Goal: Task Accomplishment & Management: Use online tool/utility

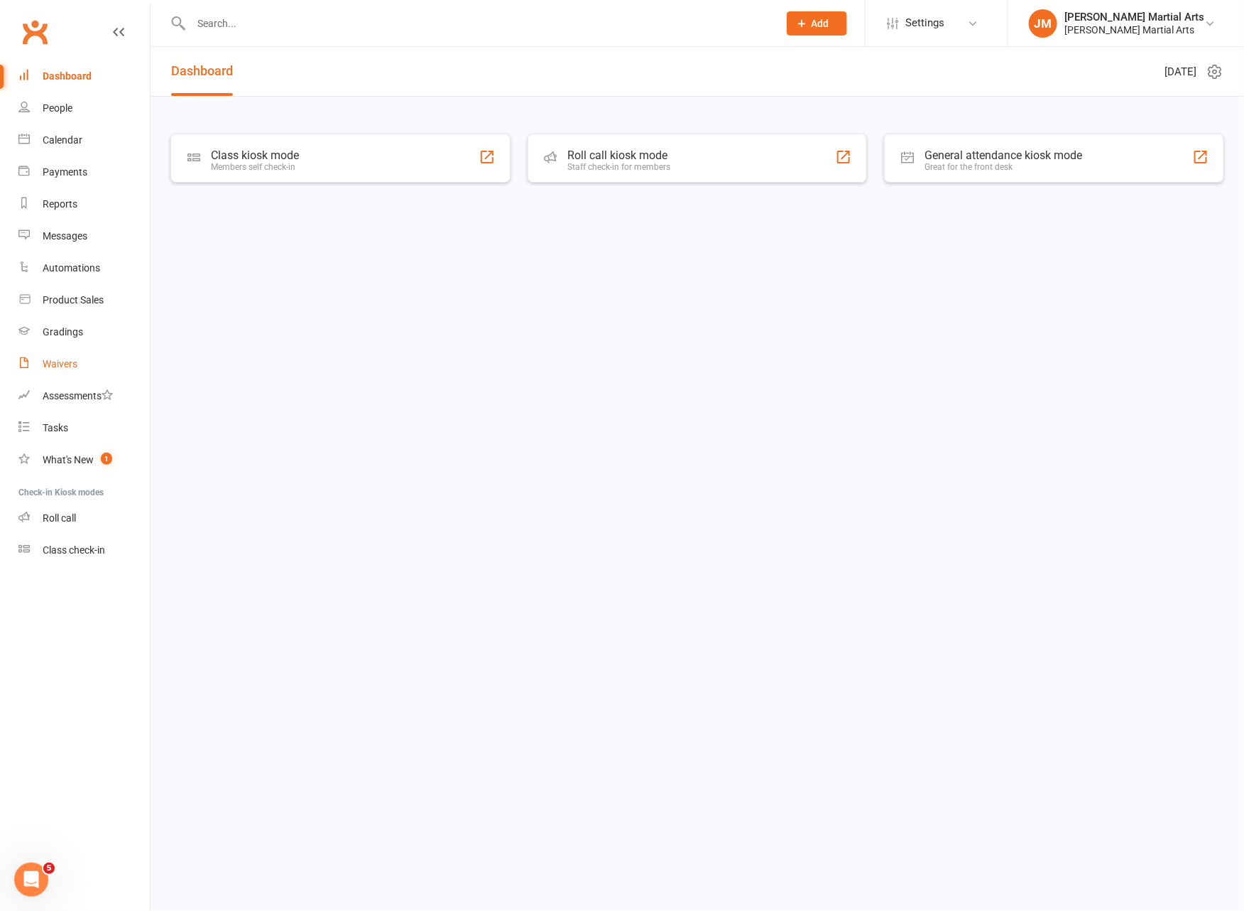
click at [72, 363] on div "Waivers" at bounding box center [60, 363] width 35 height 11
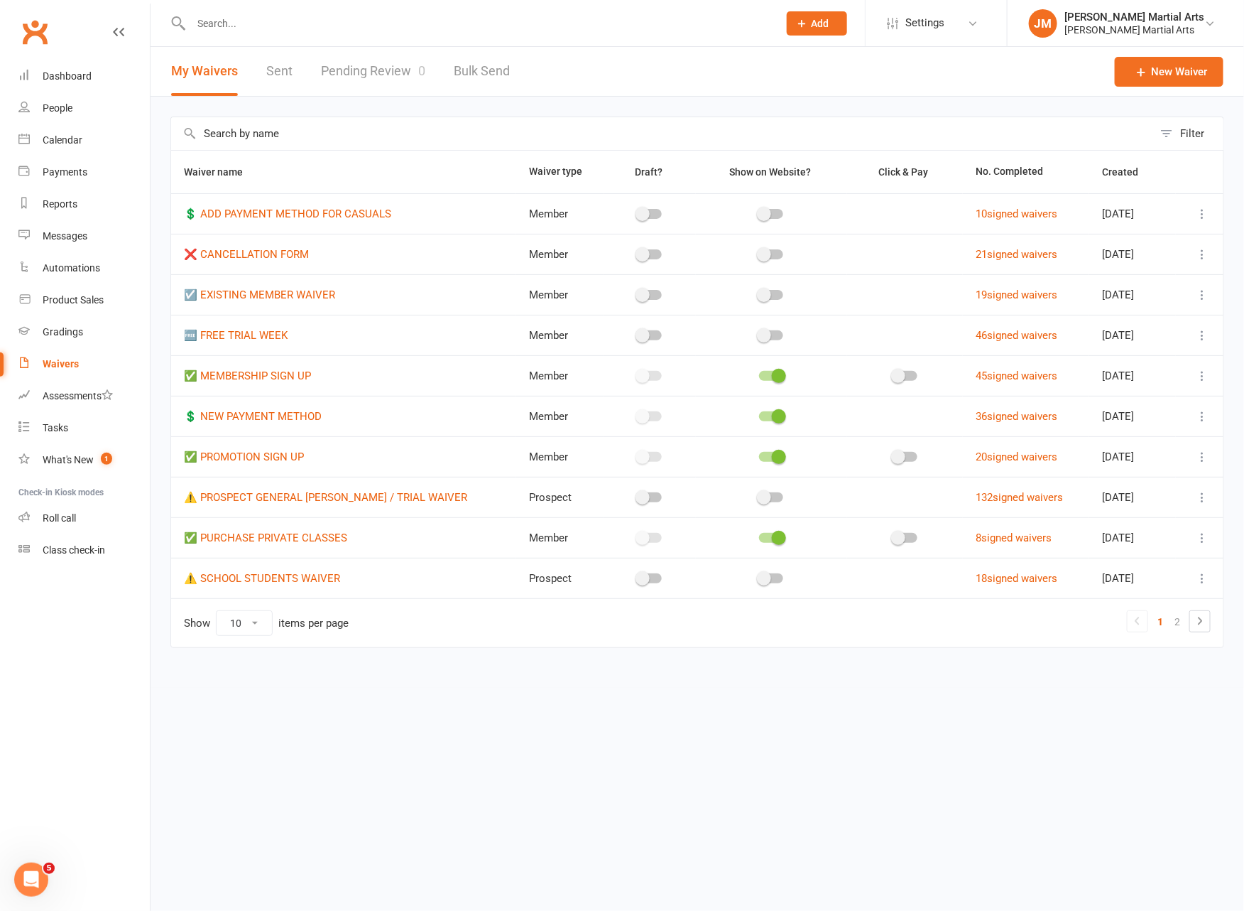
click at [59, 363] on div "Waivers" at bounding box center [61, 363] width 36 height 11
click at [72, 350] on link "Waivers" at bounding box center [83, 364] width 131 height 32
click at [54, 364] on div "Waivers" at bounding box center [61, 363] width 36 height 11
click at [62, 359] on div "Waivers" at bounding box center [61, 363] width 36 height 11
click at [396, 71] on link "Pending Review 0" at bounding box center [373, 71] width 104 height 49
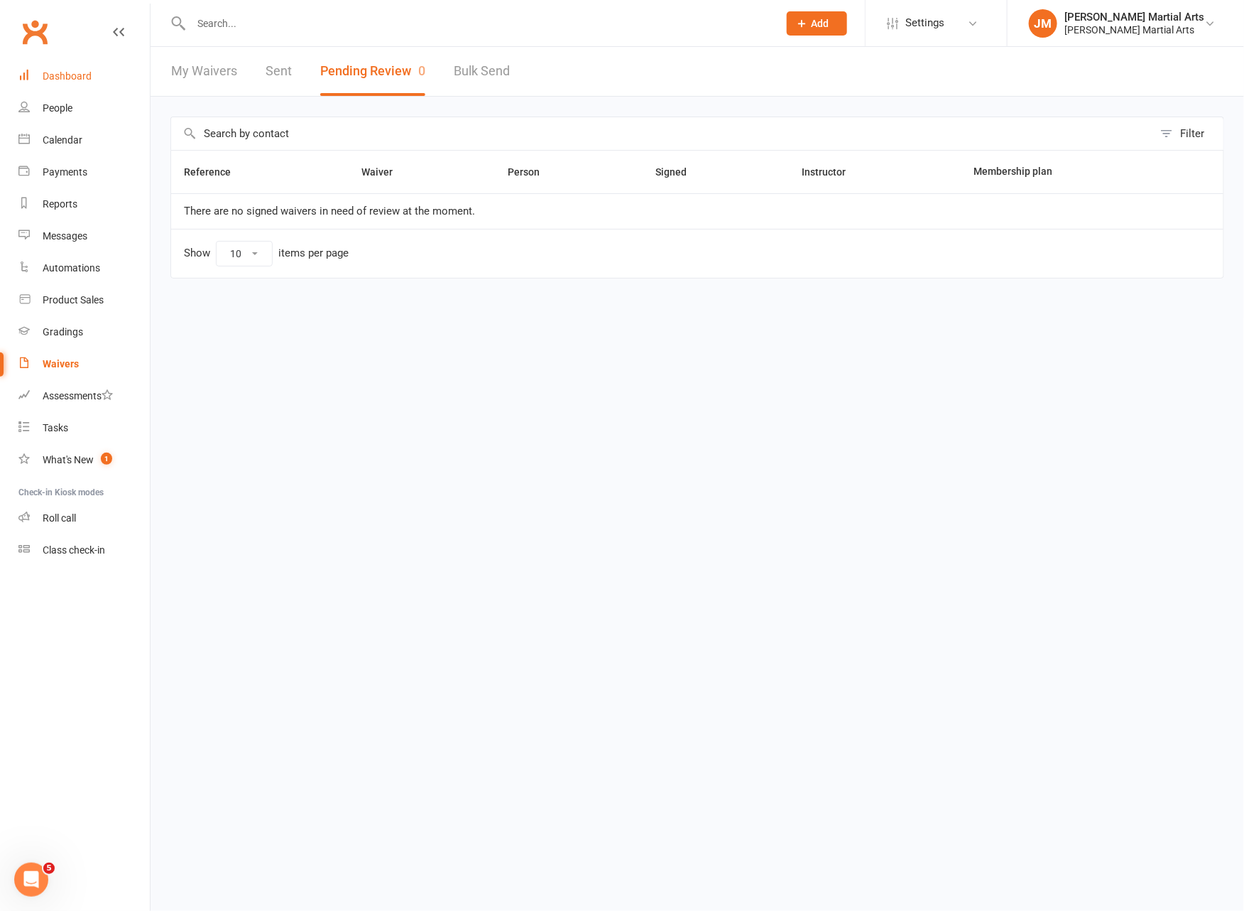
click at [84, 80] on div "Dashboard" at bounding box center [67, 75] width 49 height 11
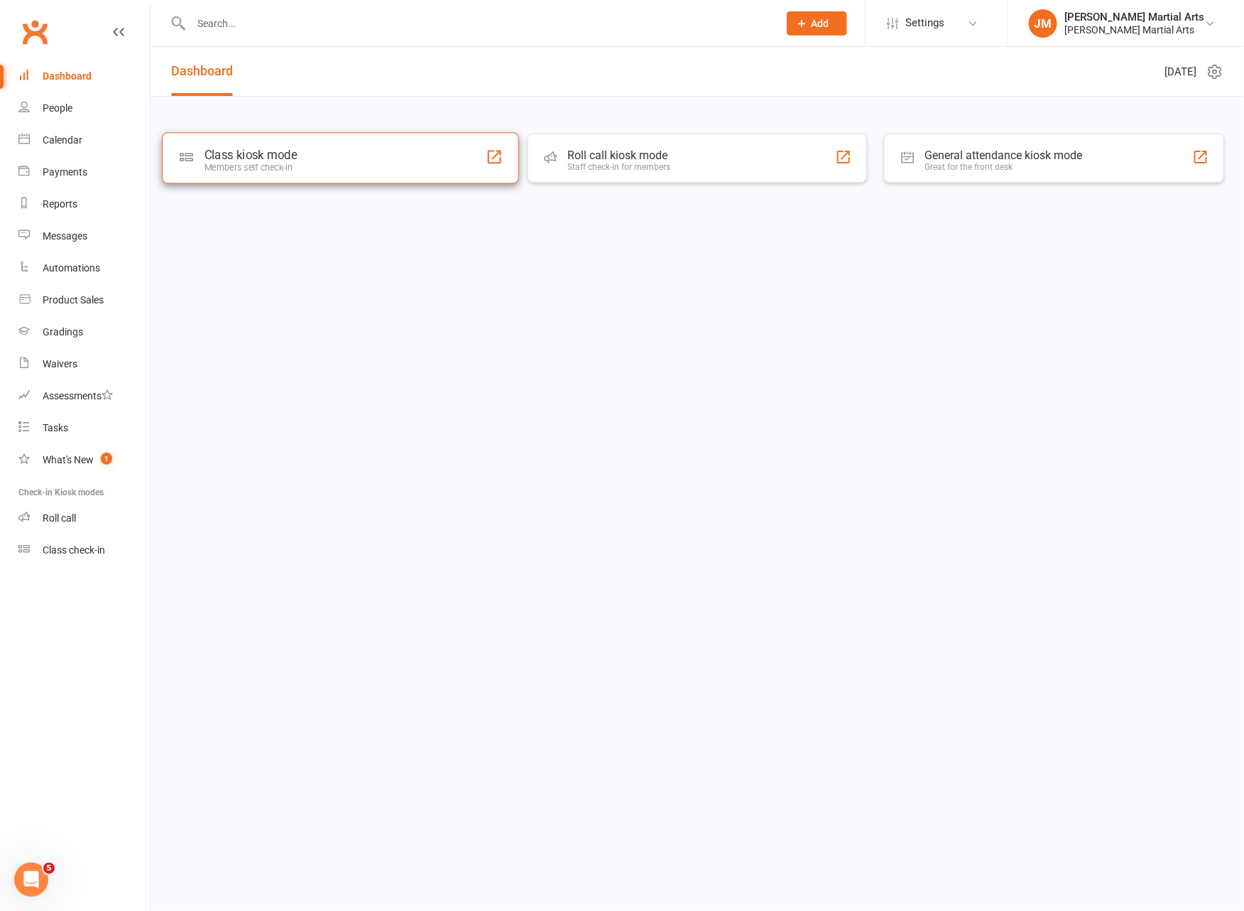
click at [315, 158] on div "Class kiosk mode Members self check-in" at bounding box center [340, 157] width 357 height 51
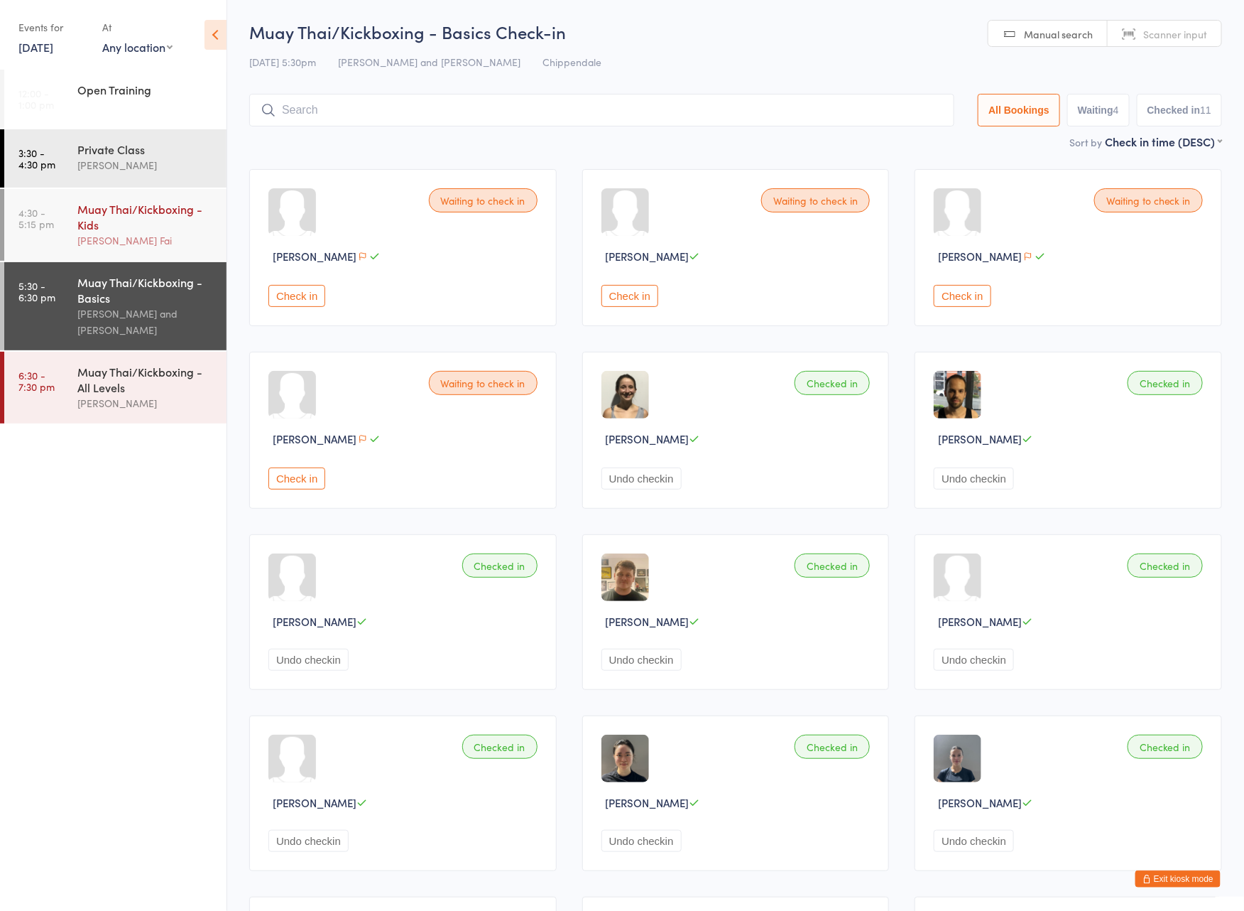
click at [153, 214] on div "Muay Thai/Kickboxing - Kids" at bounding box center [145, 216] width 137 height 31
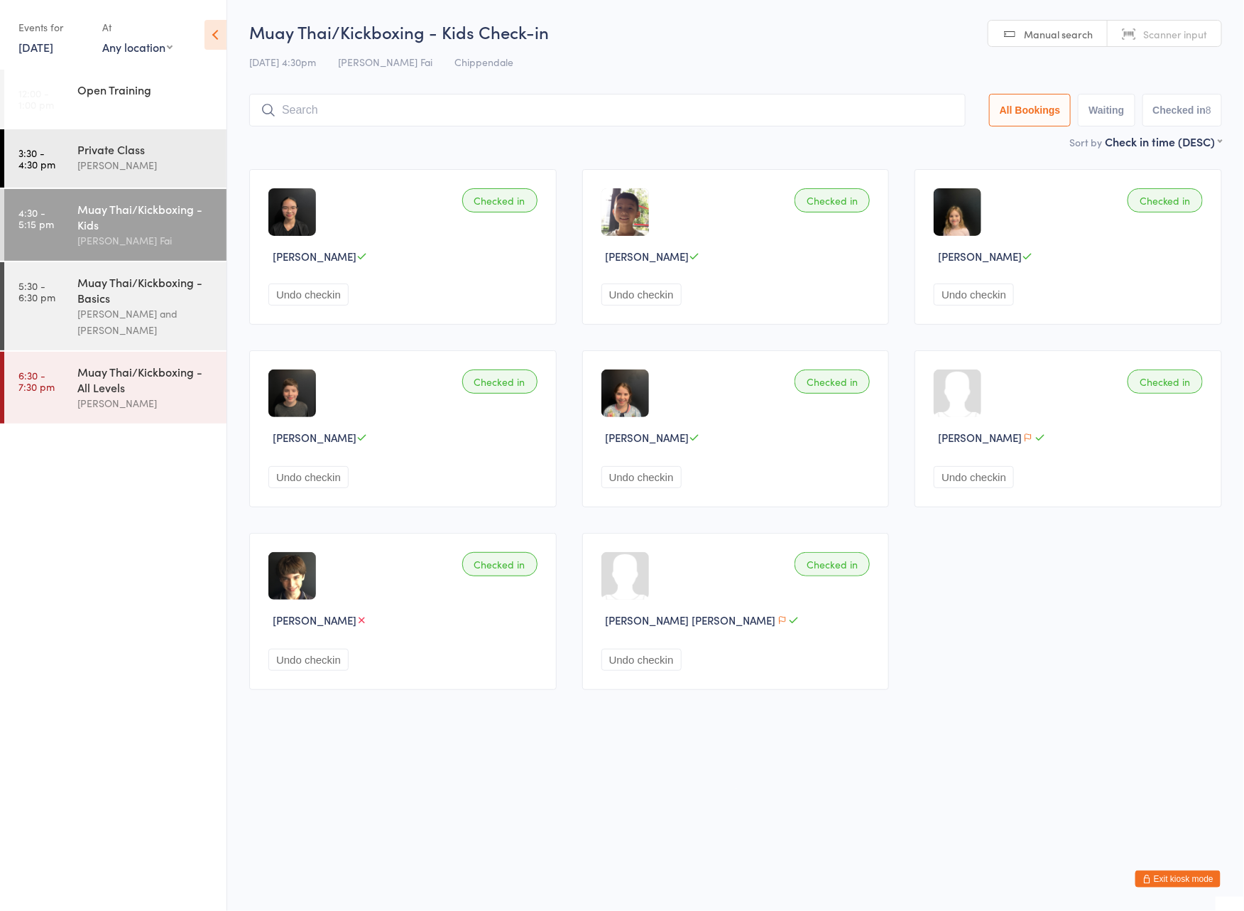
click at [1175, 109] on button "Checked in 8" at bounding box center [1183, 110] width 80 height 33
click at [1087, 109] on button "Waiting" at bounding box center [1106, 110] width 57 height 33
select select "0"
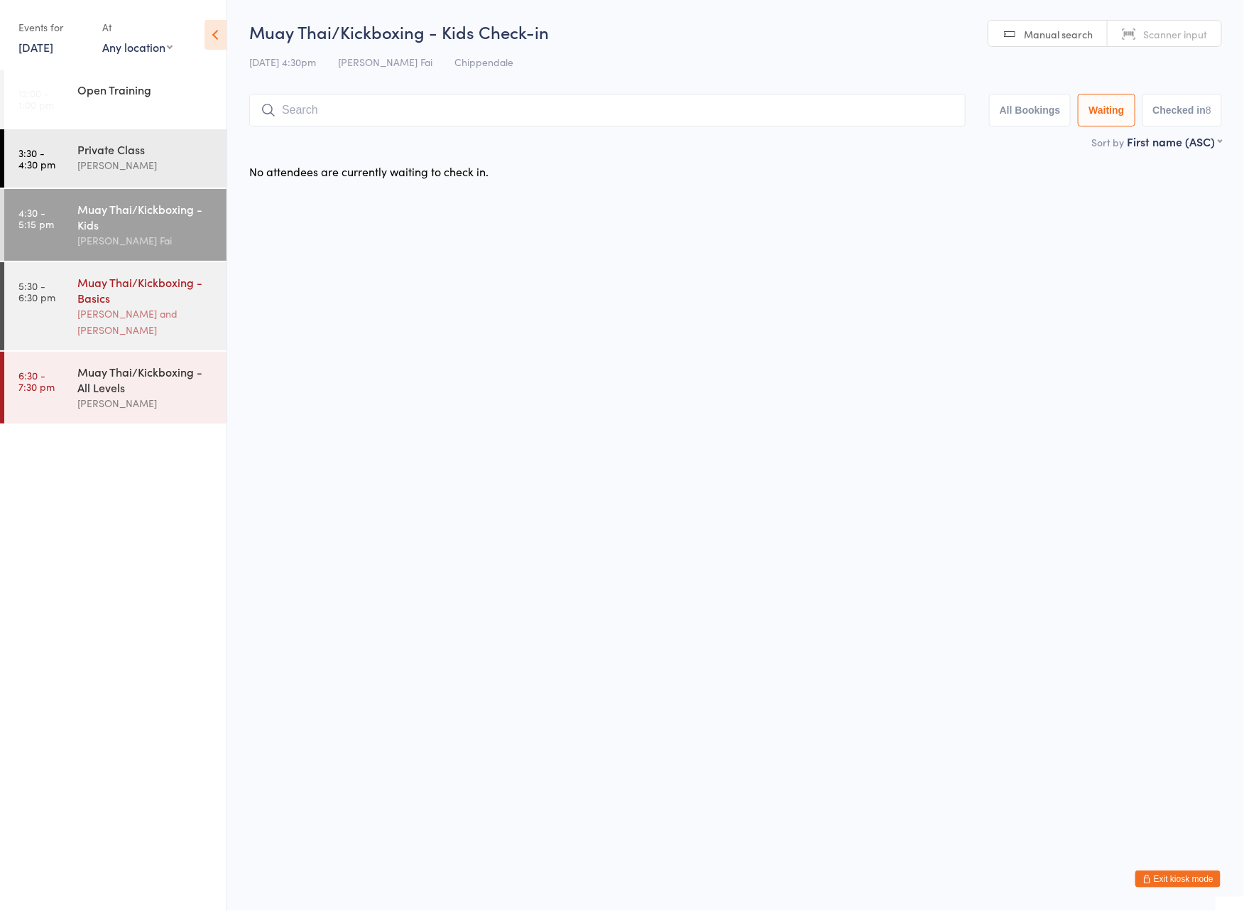
click at [121, 315] on div "Sifu Chan Cheuk Fai and Antony Atkin" at bounding box center [145, 321] width 137 height 33
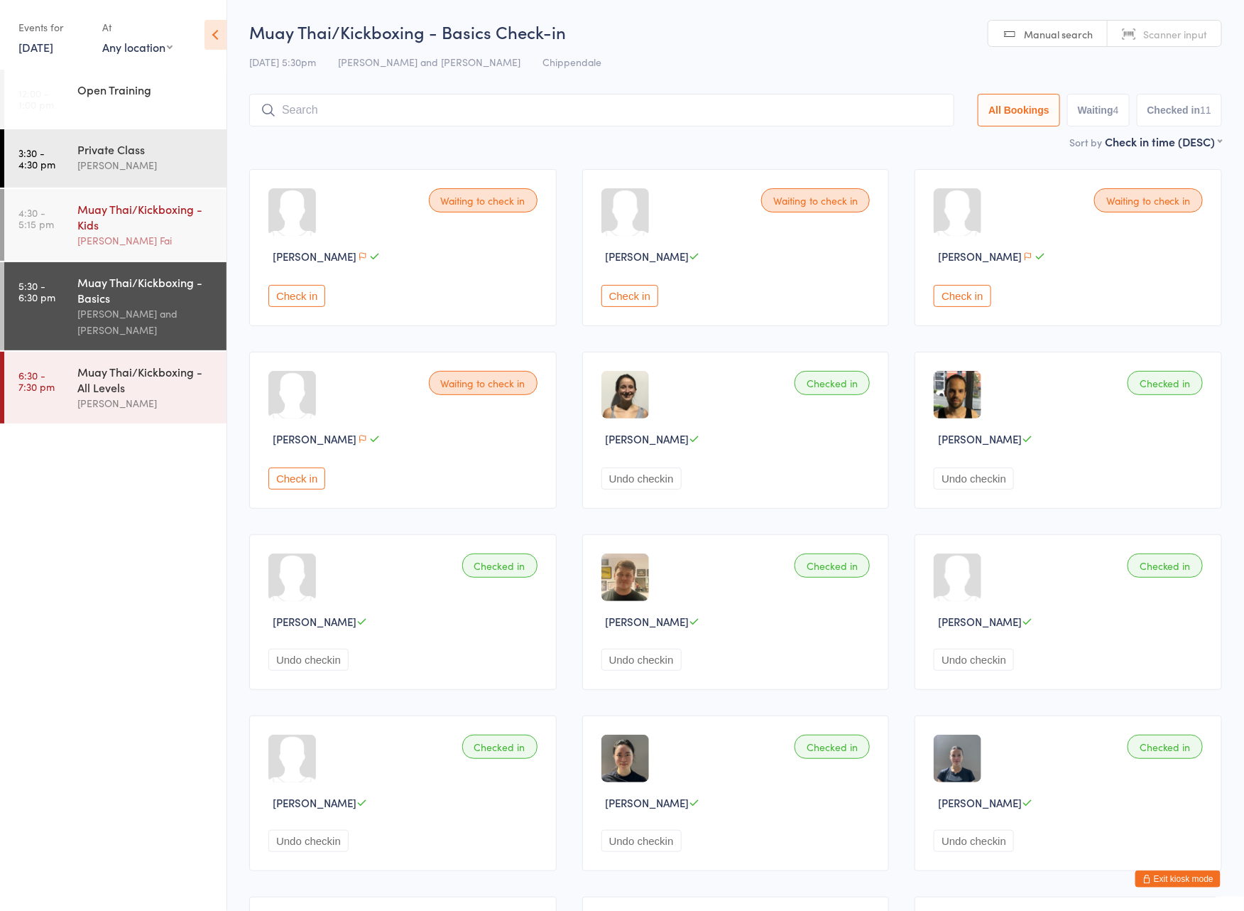
click at [116, 234] on div "Sifu Chan Cheuk Fai" at bounding box center [145, 240] width 137 height 16
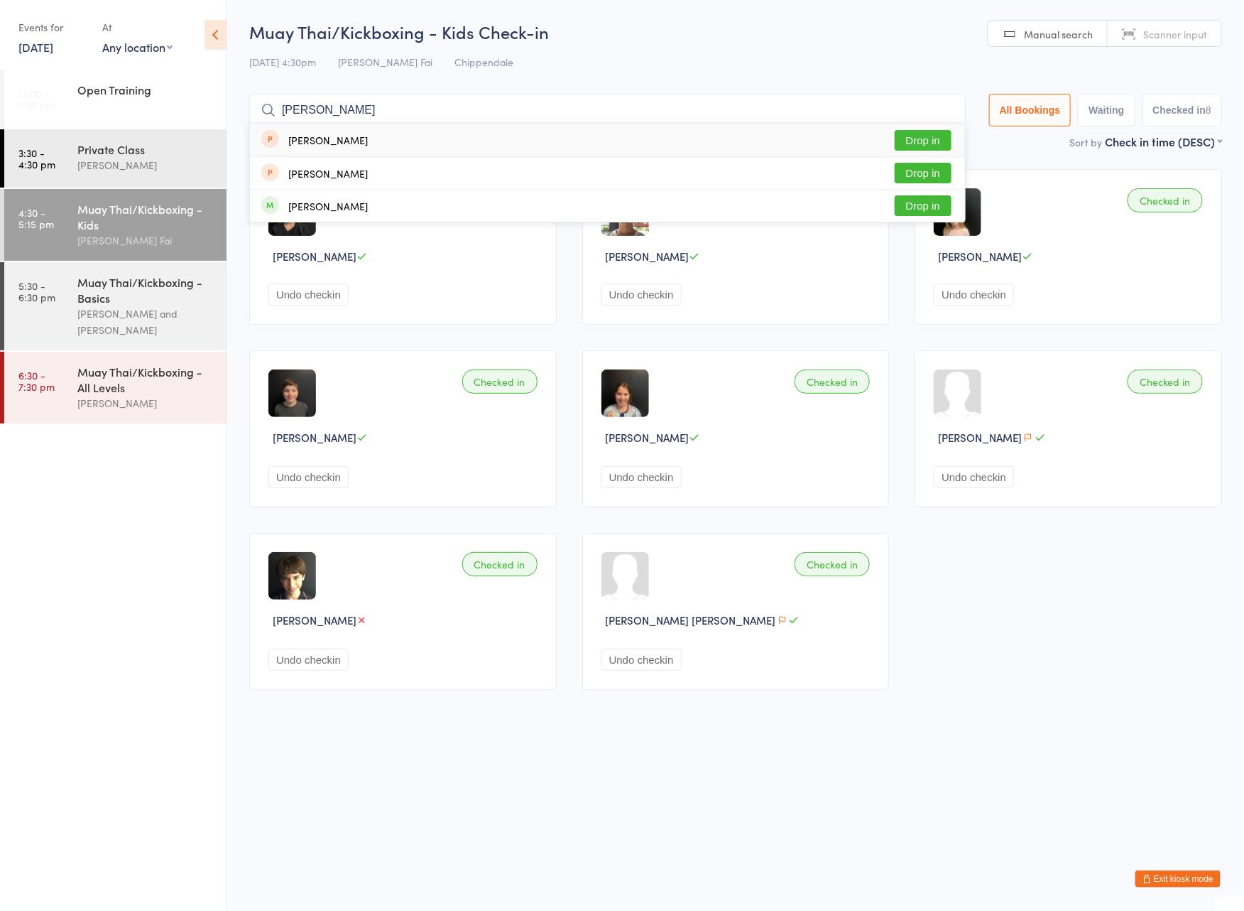
type input "archer"
click at [935, 138] on button "Drop in" at bounding box center [923, 140] width 57 height 21
